Goal: Manage account settings

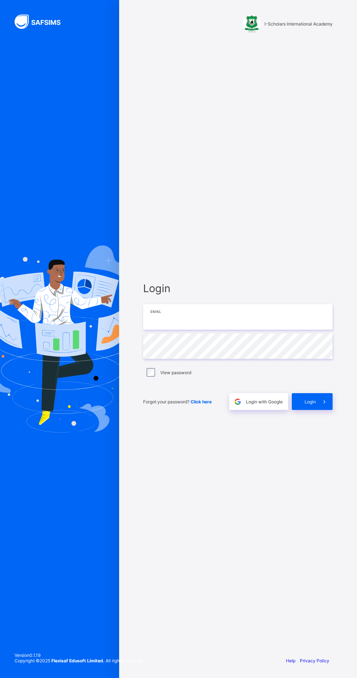
type input "**********"
